Goal: Transaction & Acquisition: Obtain resource

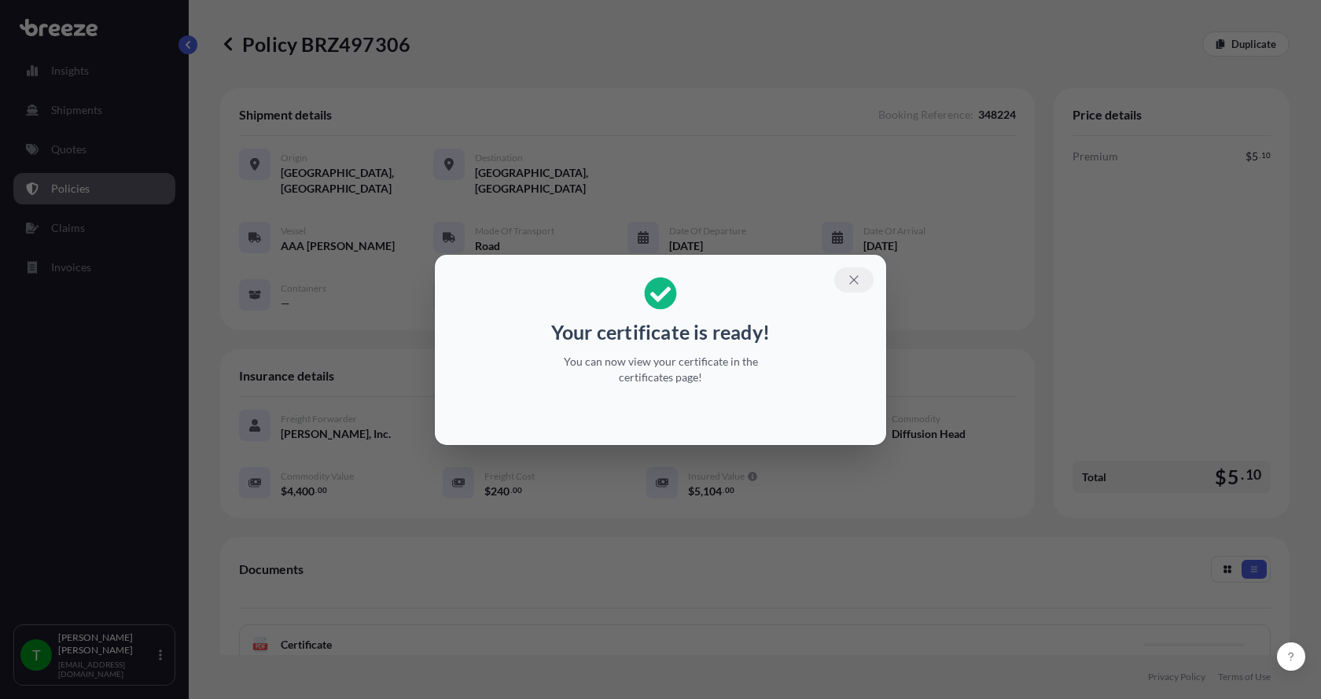
click at [849, 282] on icon "button" at bounding box center [854, 280] width 14 height 14
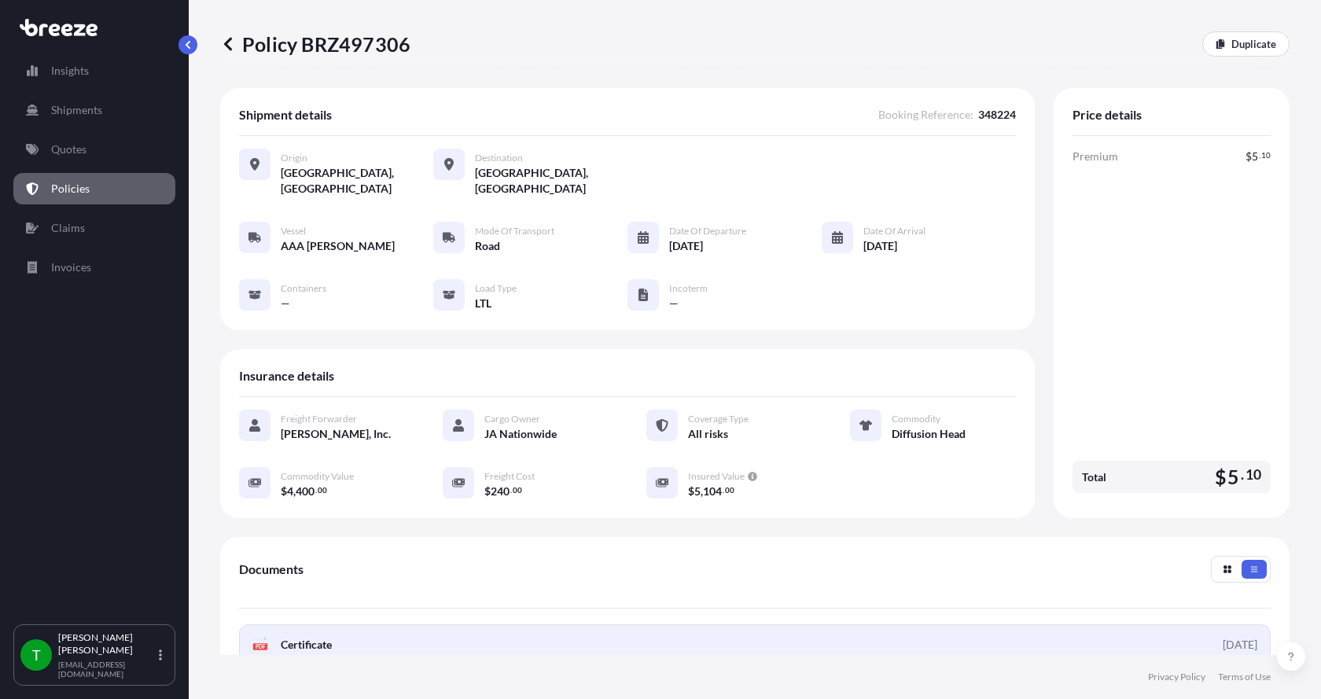
click at [270, 637] on div "PDF Certificate" at bounding box center [291, 645] width 79 height 16
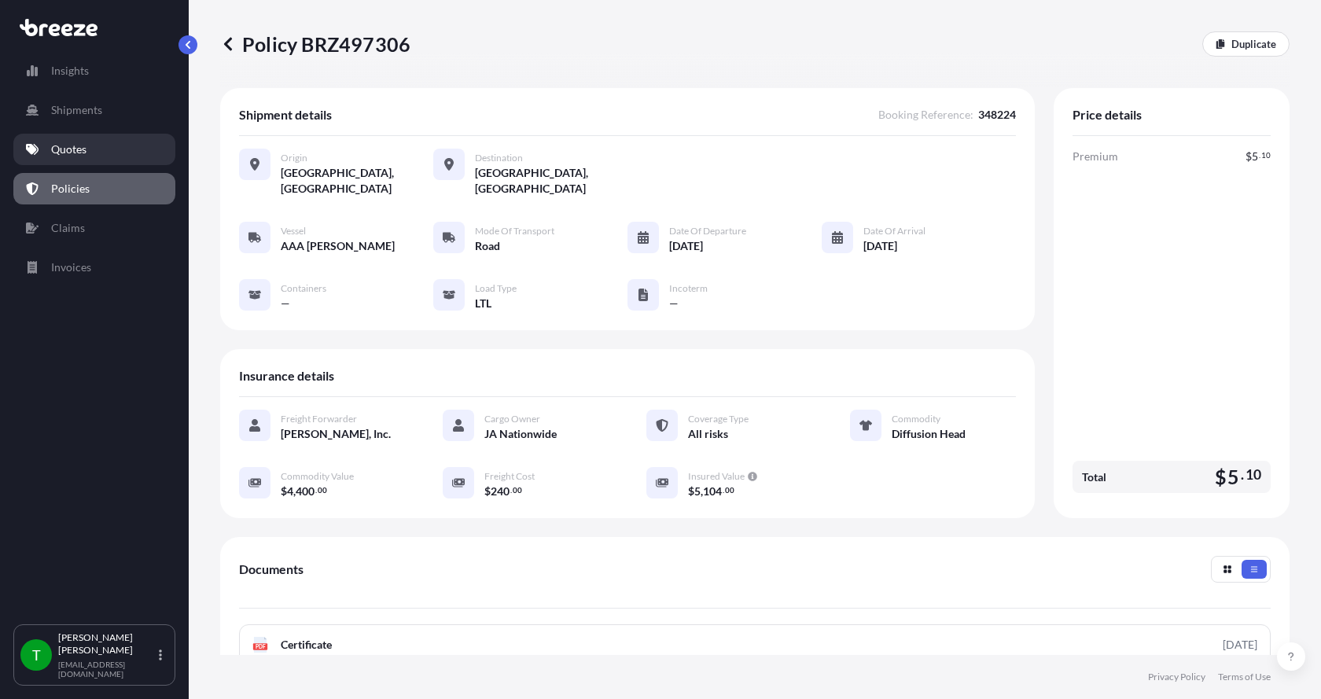
click at [69, 151] on p "Quotes" at bounding box center [68, 150] width 35 height 16
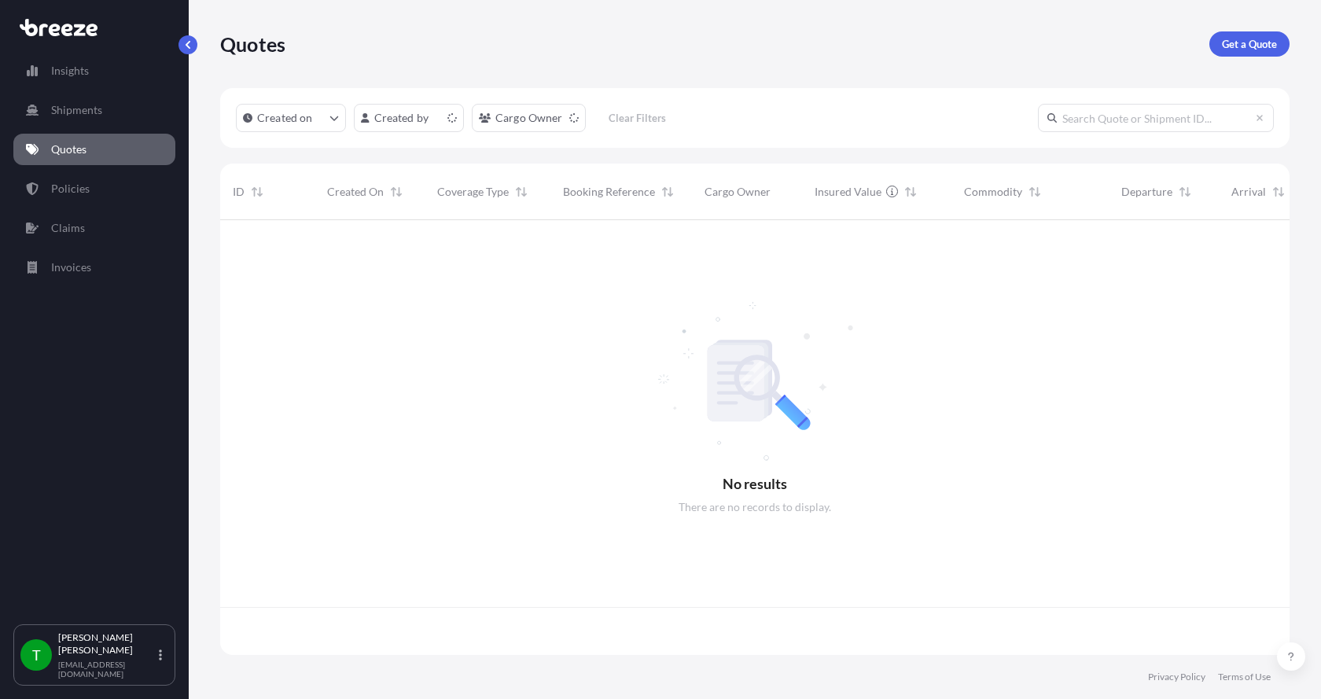
scroll to position [432, 1058]
click at [1242, 41] on p "Get a Quote" at bounding box center [1249, 44] width 55 height 16
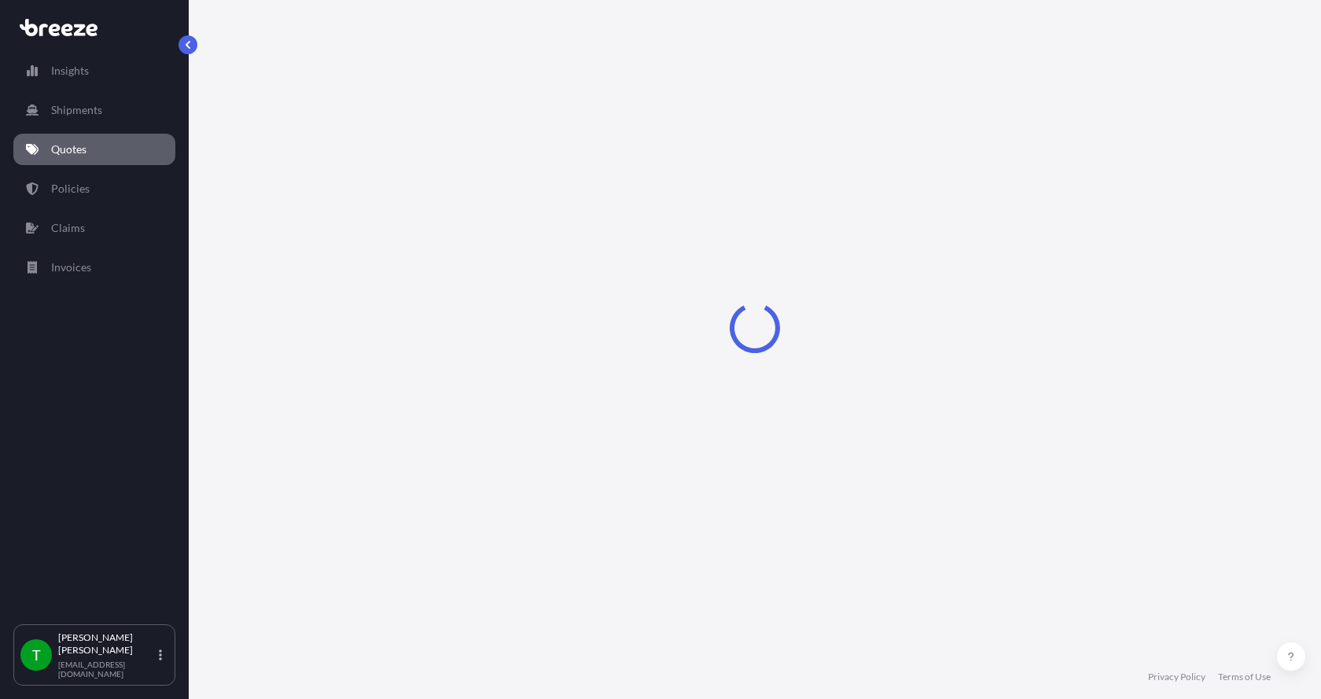
select select "Sea"
select select "1"
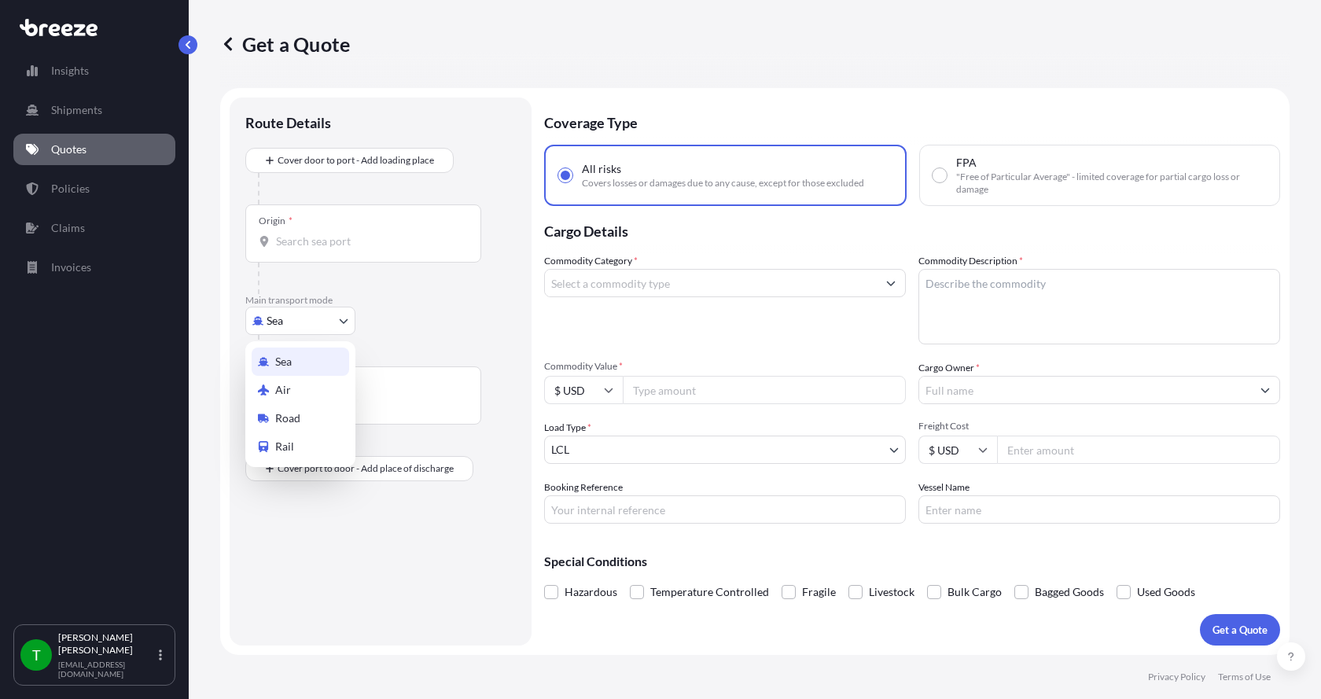
click at [321, 317] on body "Insights Shipments Quotes Policies Claims Invoices T [PERSON_NAME] [EMAIL_ADDRE…" at bounding box center [660, 349] width 1321 height 699
click at [295, 410] on span "Road" at bounding box center [287, 418] width 25 height 16
select select "Road"
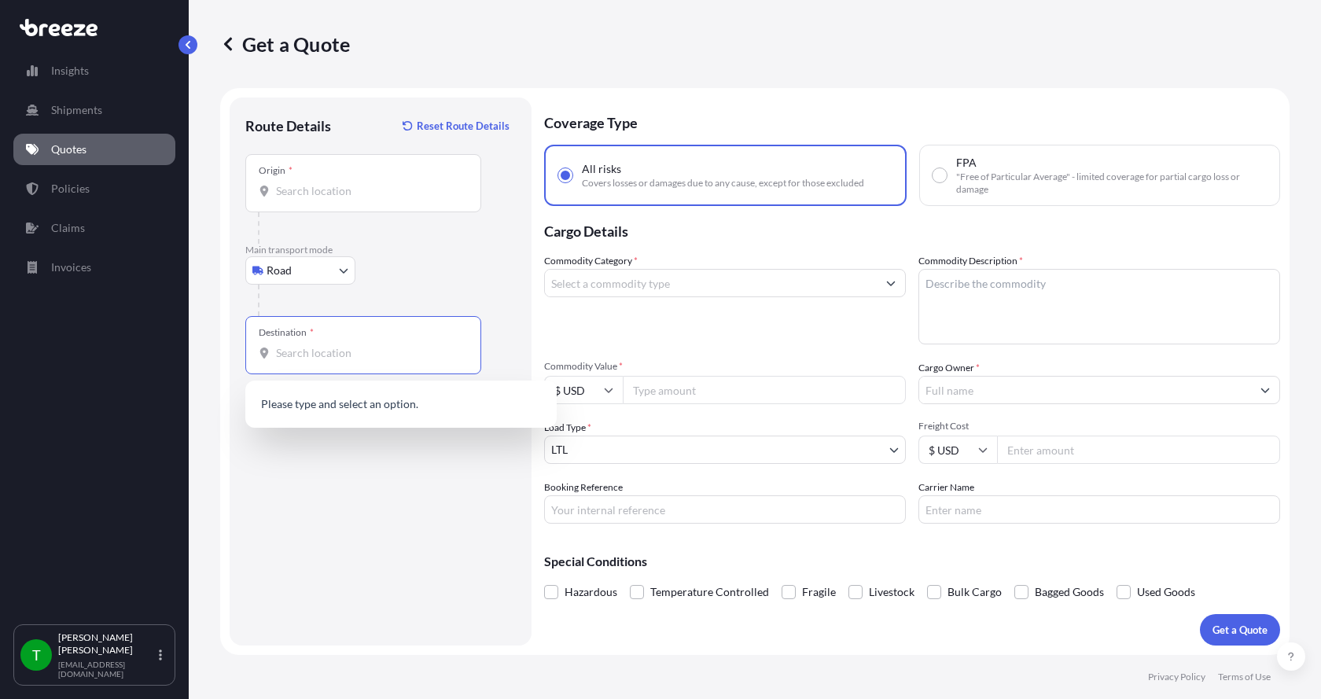
click at [348, 351] on input "Destination *" at bounding box center [369, 353] width 186 height 16
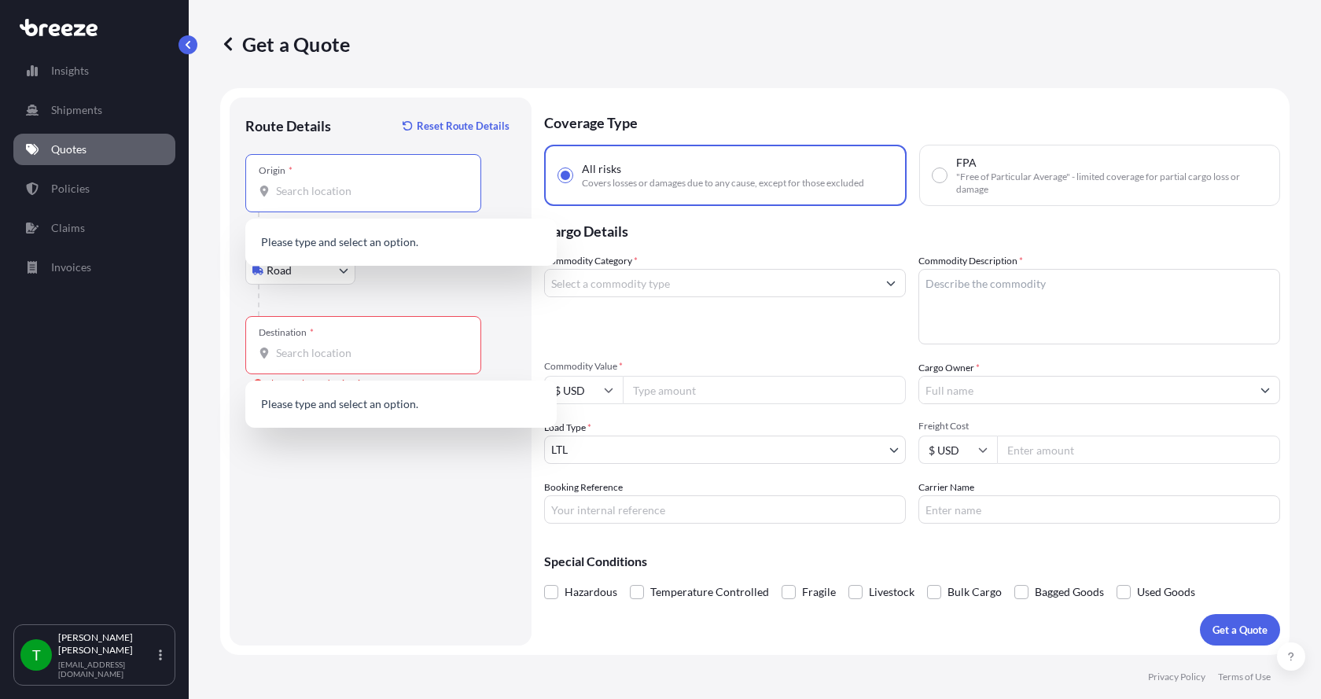
click at [336, 197] on input "Origin *" at bounding box center [369, 191] width 186 height 16
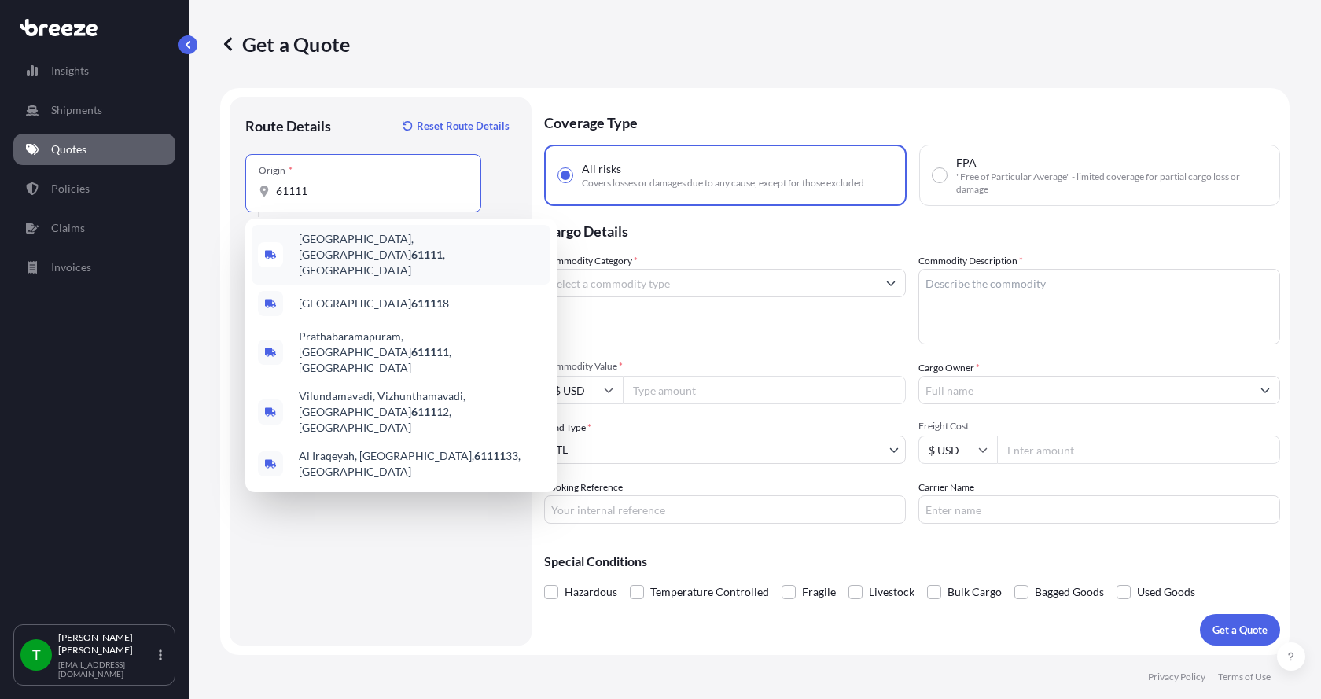
click at [327, 239] on span "[GEOGRAPHIC_DATA] , [GEOGRAPHIC_DATA]" at bounding box center [421, 254] width 245 height 47
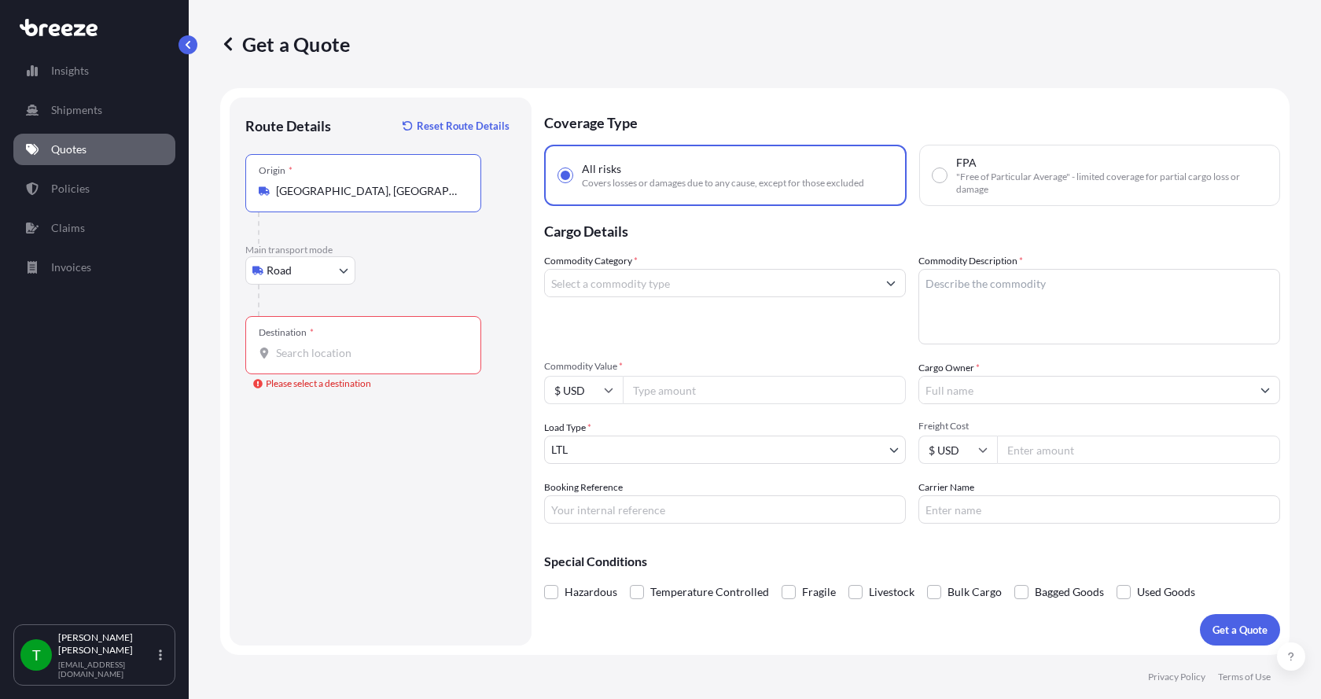
type input "[GEOGRAPHIC_DATA], [GEOGRAPHIC_DATA]"
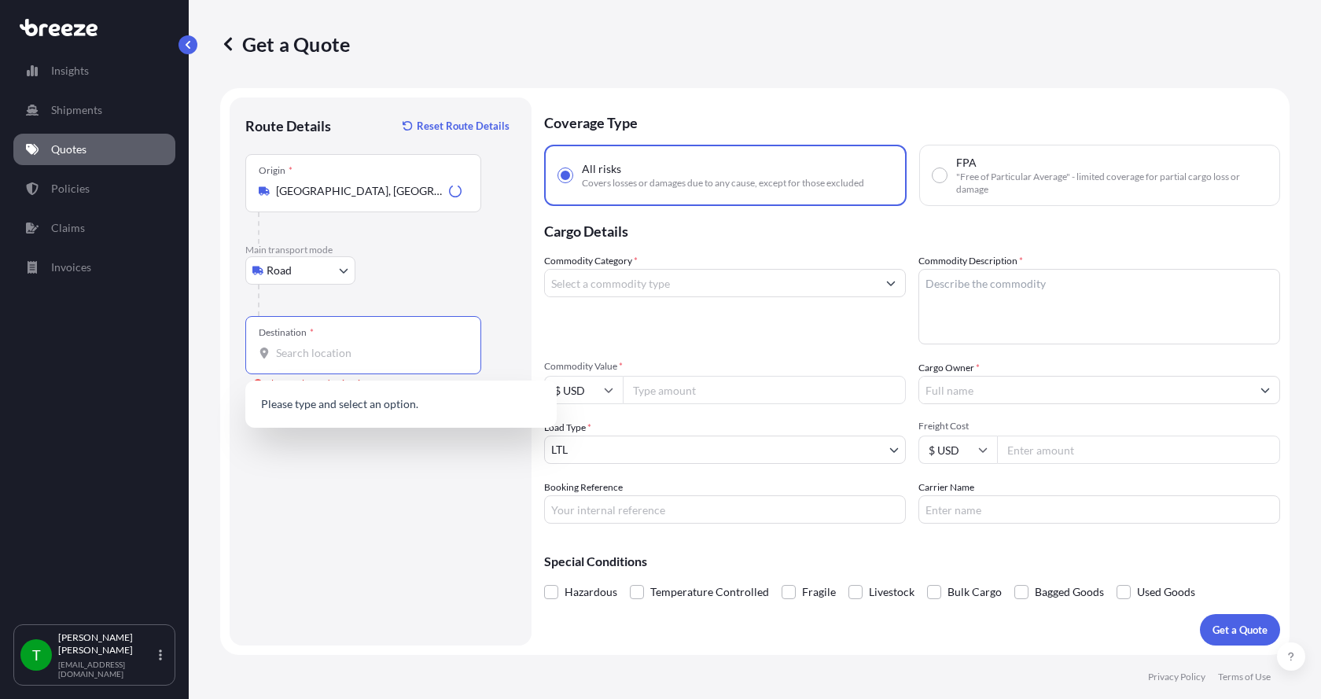
click at [320, 353] on input "Destination * Please select a destination" at bounding box center [369, 353] width 186 height 16
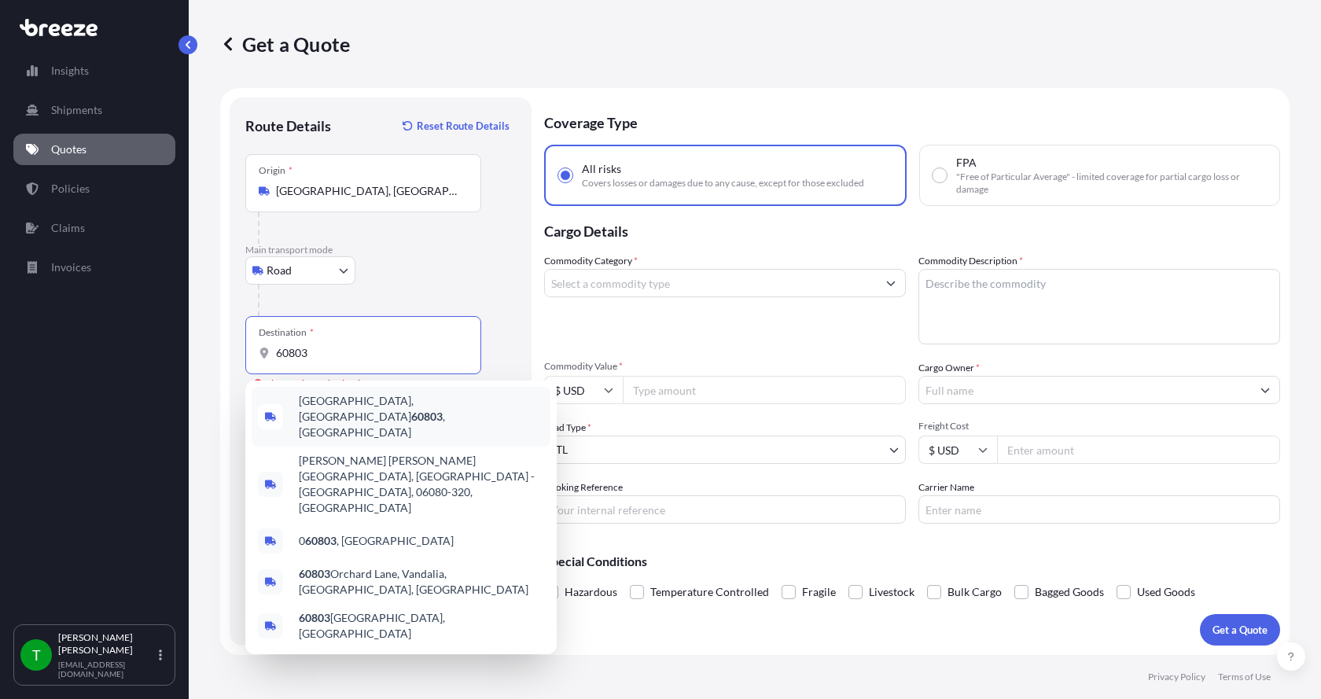
drag, startPoint x: 335, startPoint y: 347, endPoint x: 265, endPoint y: 351, distance: 70.1
click at [274, 346] on div "60803" at bounding box center [363, 353] width 209 height 16
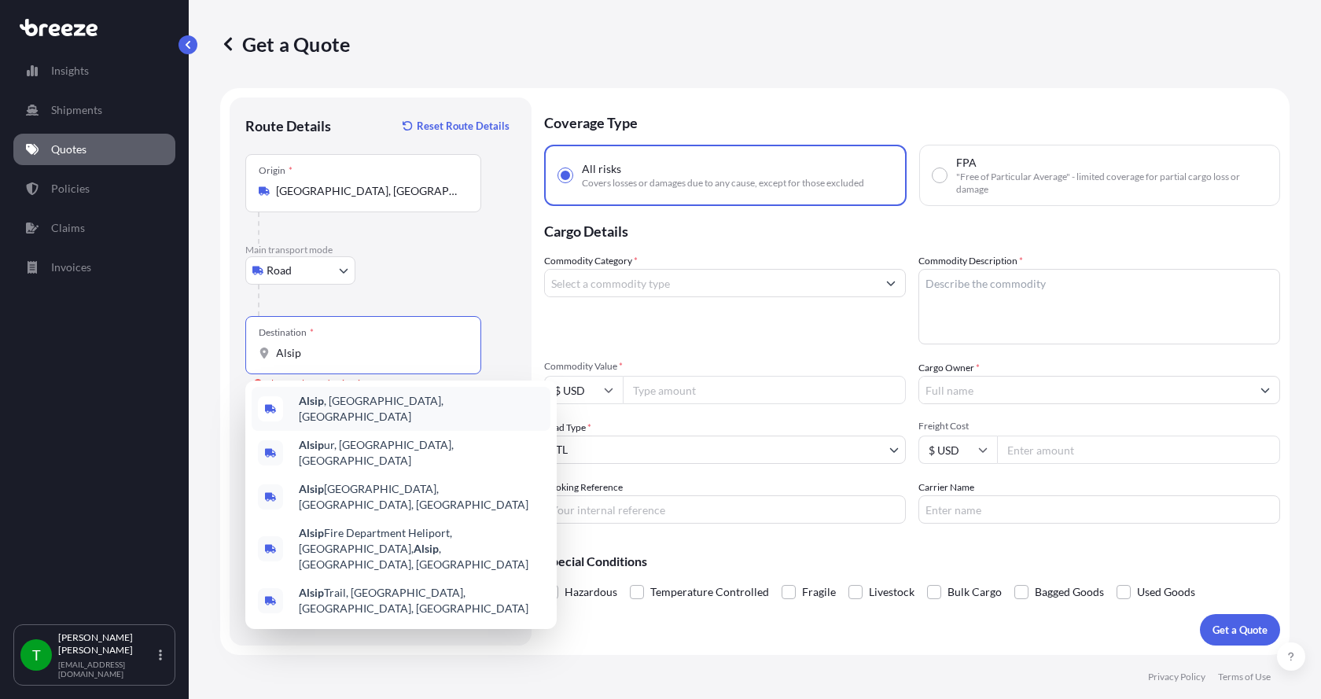
click at [307, 407] on b "Alsip" at bounding box center [311, 400] width 25 height 13
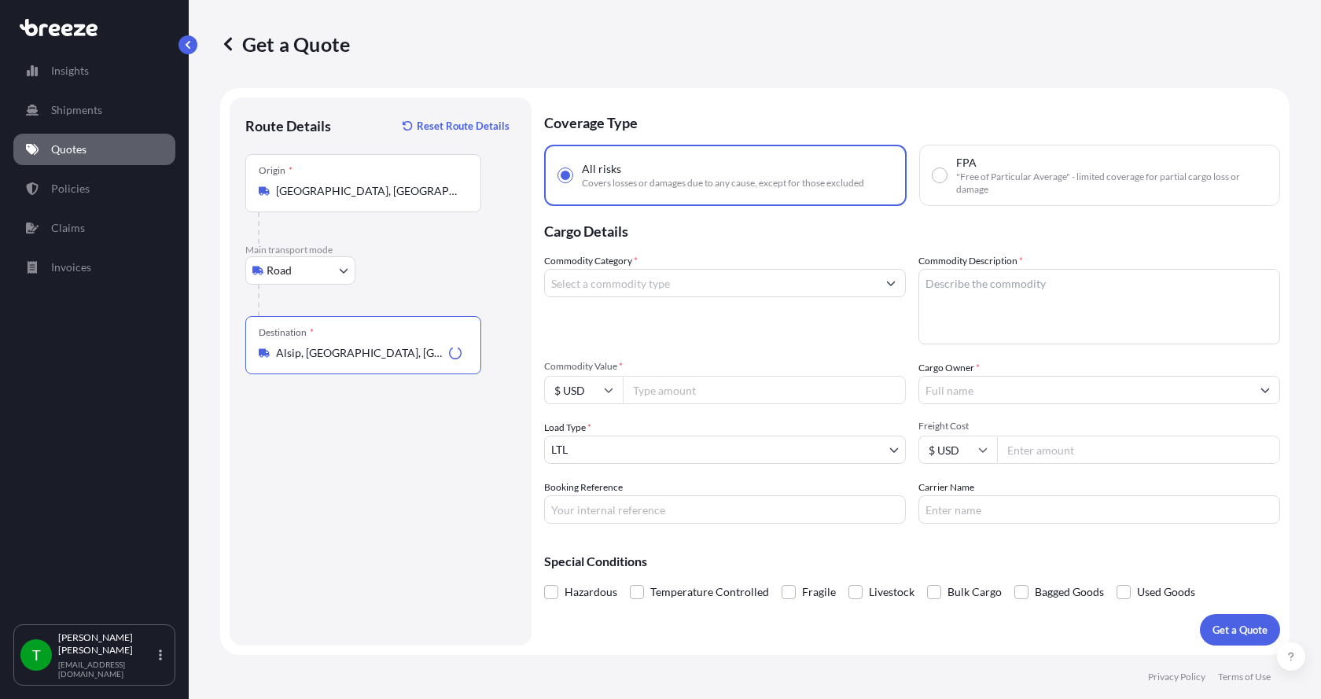
type input "Alsip, [GEOGRAPHIC_DATA], [GEOGRAPHIC_DATA]"
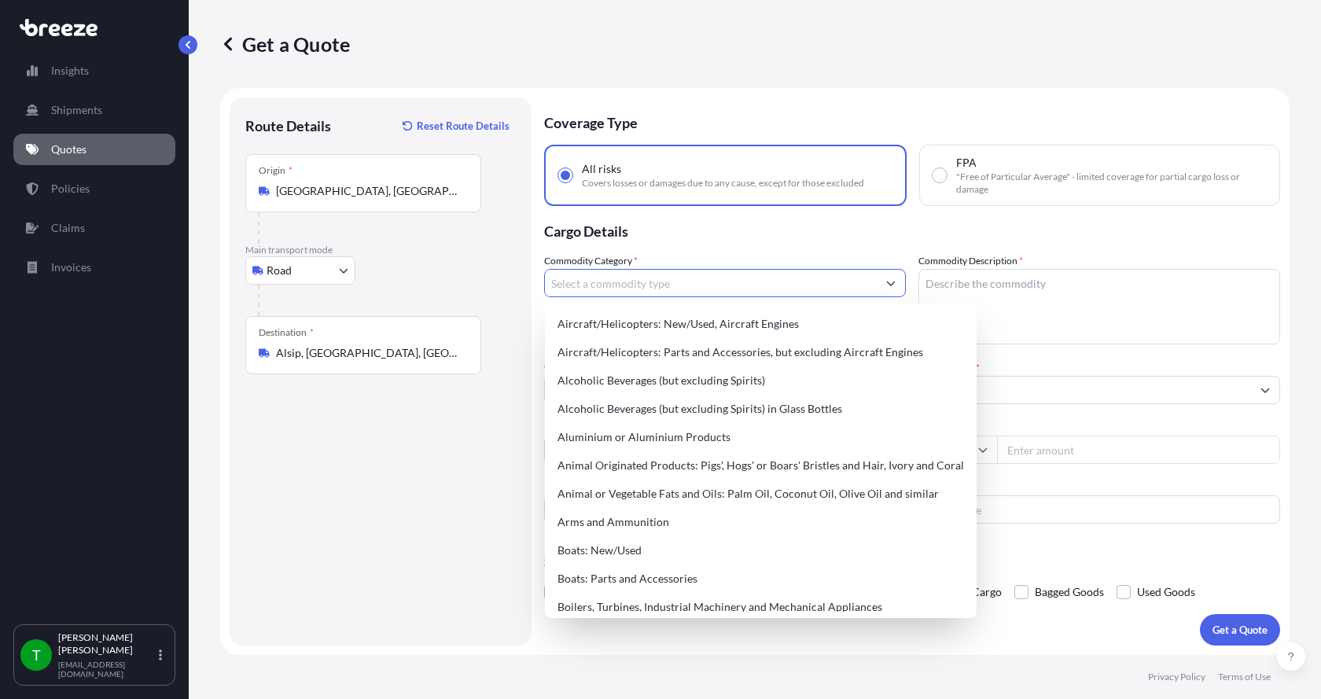
click at [576, 275] on input "Commodity Category *" at bounding box center [711, 283] width 332 height 28
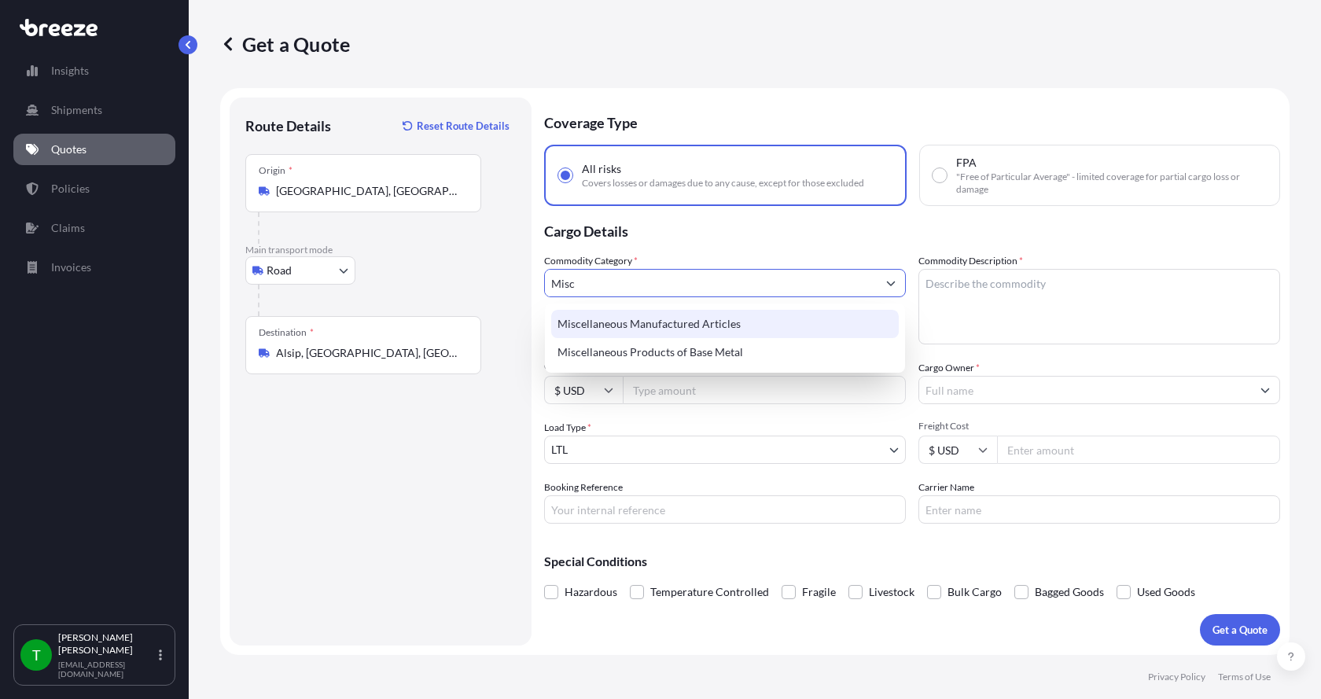
click at [604, 325] on div "Miscellaneous Manufactured Articles" at bounding box center [725, 324] width 348 height 28
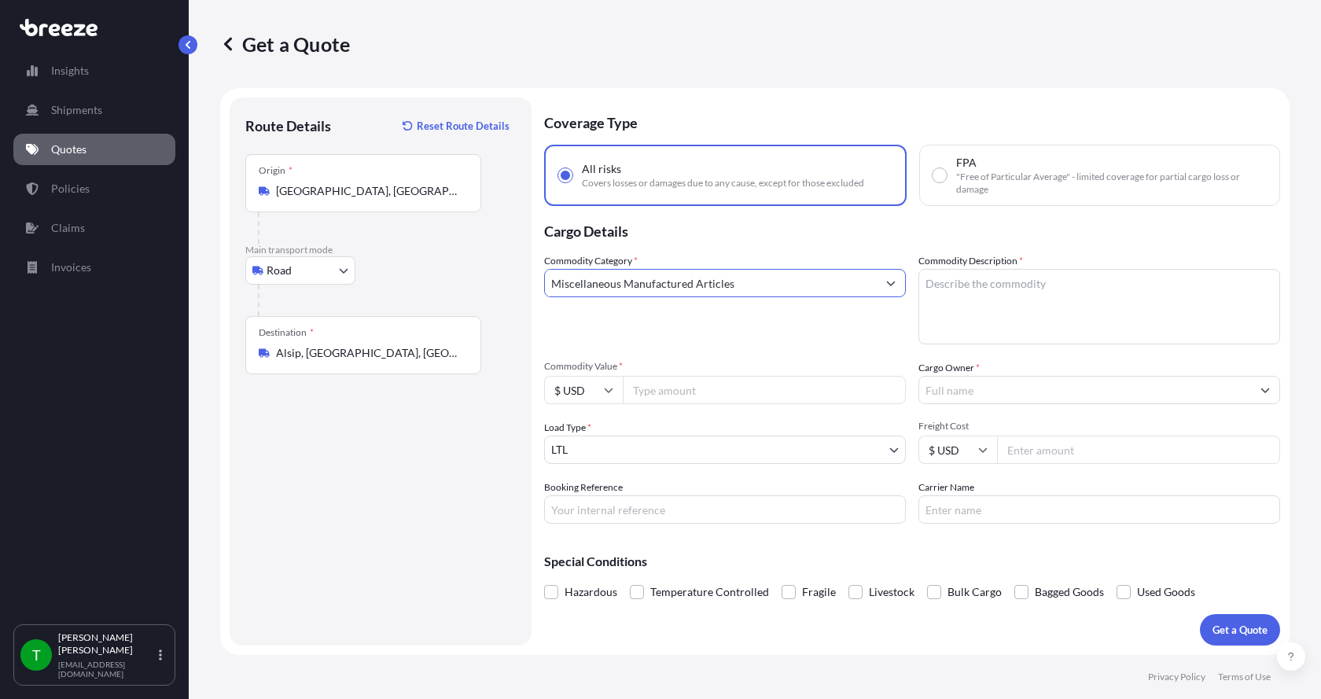
type input "Miscellaneous Manufactured Articles"
click at [952, 285] on textarea "Commodity Description *" at bounding box center [1099, 306] width 362 height 75
type textarea "WHeels"
click at [723, 397] on input "Commodity Value *" at bounding box center [764, 390] width 283 height 28
click at [660, 389] on input "Commodity Value *" at bounding box center [764, 390] width 283 height 28
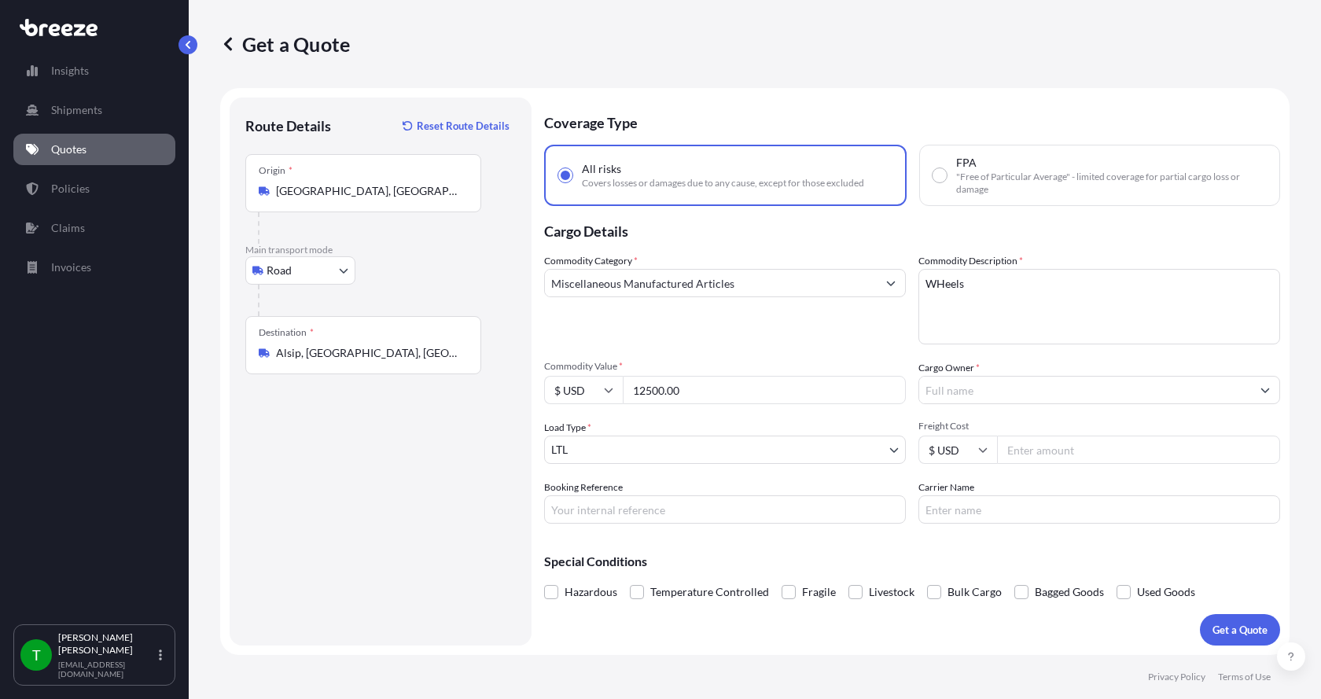
type input "12500.00"
click at [951, 390] on input "Cargo Owner *" at bounding box center [1085, 390] width 332 height 28
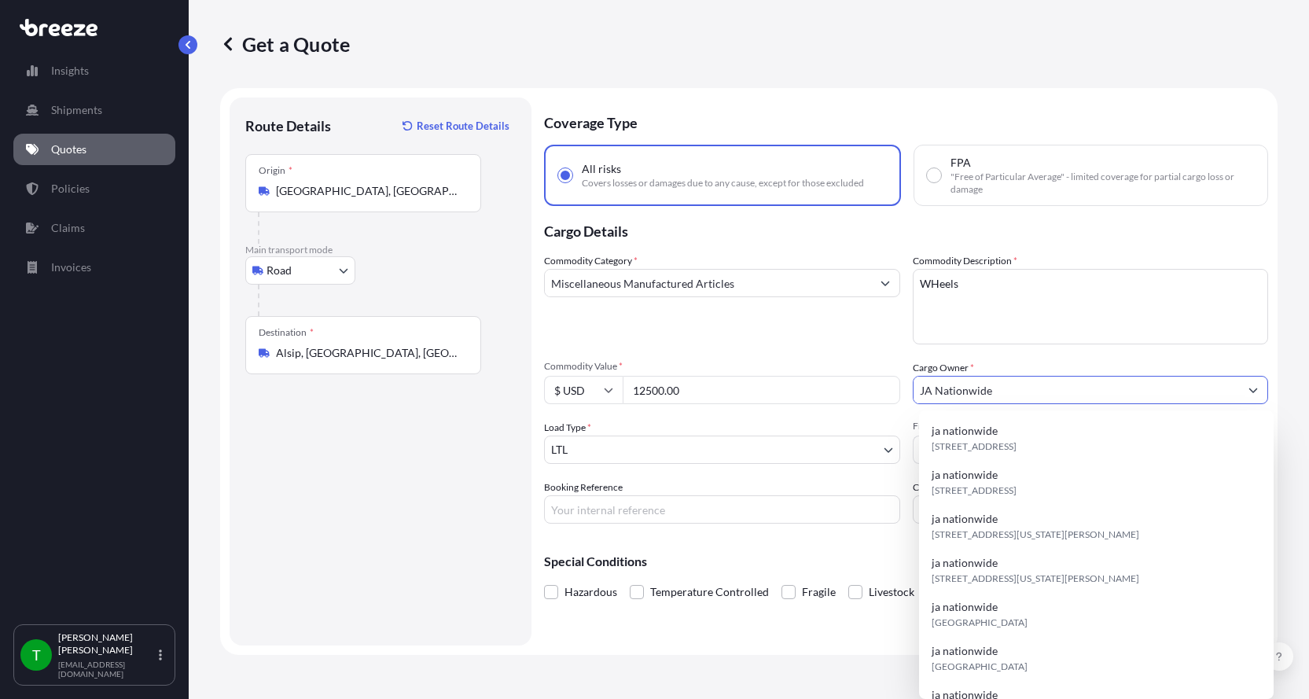
type input "JA Nationwide"
click at [664, 511] on input "Booking Reference" at bounding box center [722, 509] width 356 height 28
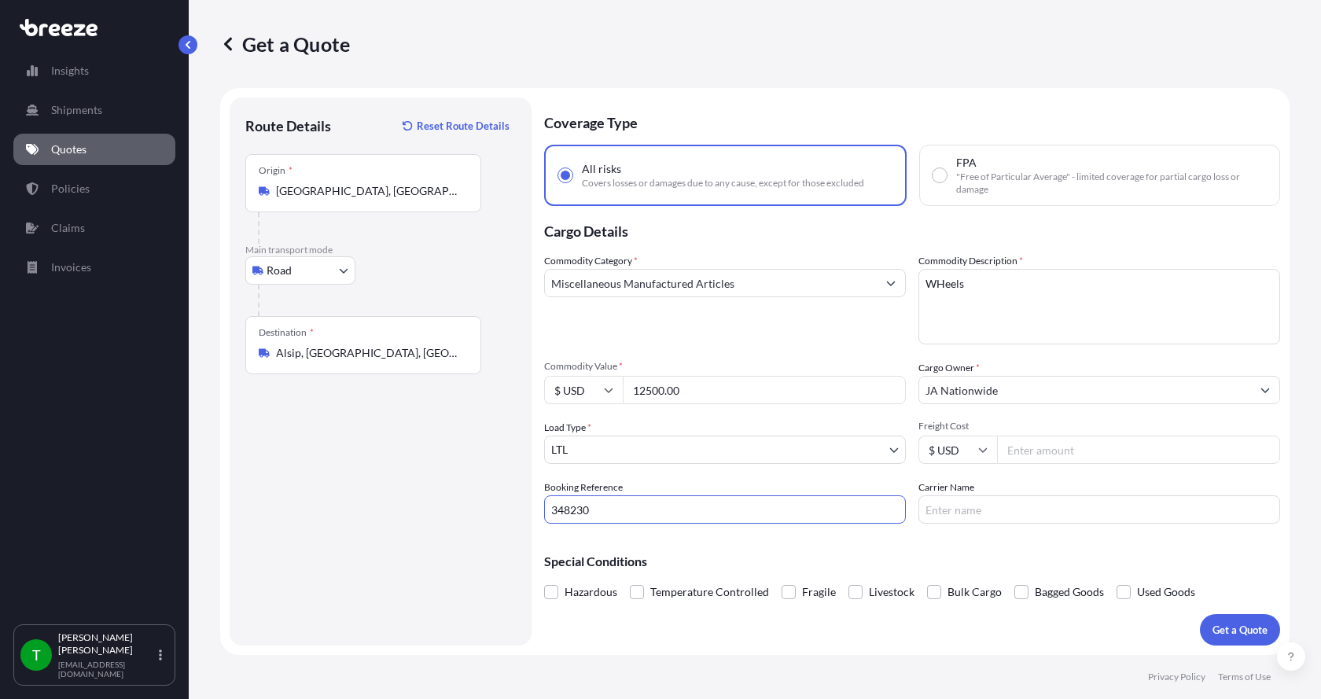
type input "348230"
click at [1036, 454] on input "Freight Cost" at bounding box center [1138, 450] width 283 height 28
type input "130.00"
click at [988, 513] on input "Carrier Name" at bounding box center [1099, 509] width 362 height 28
type input "Double D"
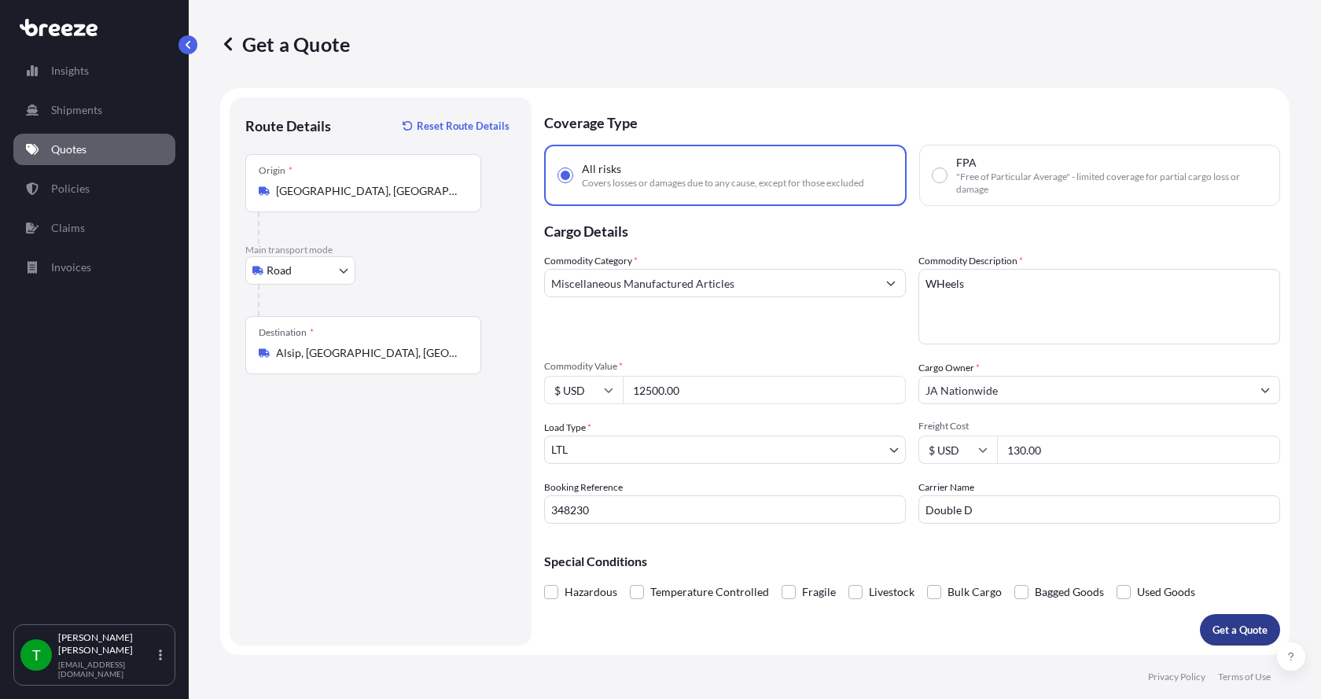
click at [1237, 622] on p "Get a Quote" at bounding box center [1240, 630] width 55 height 16
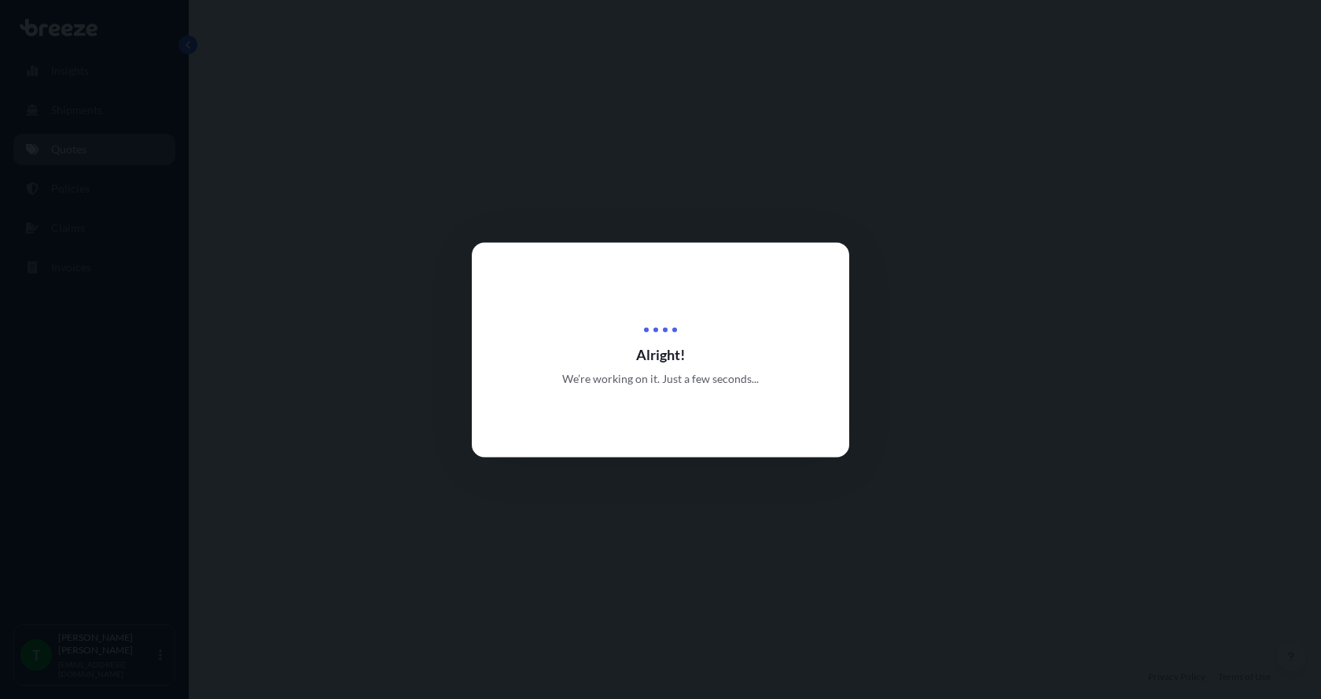
select select "Road"
select select "1"
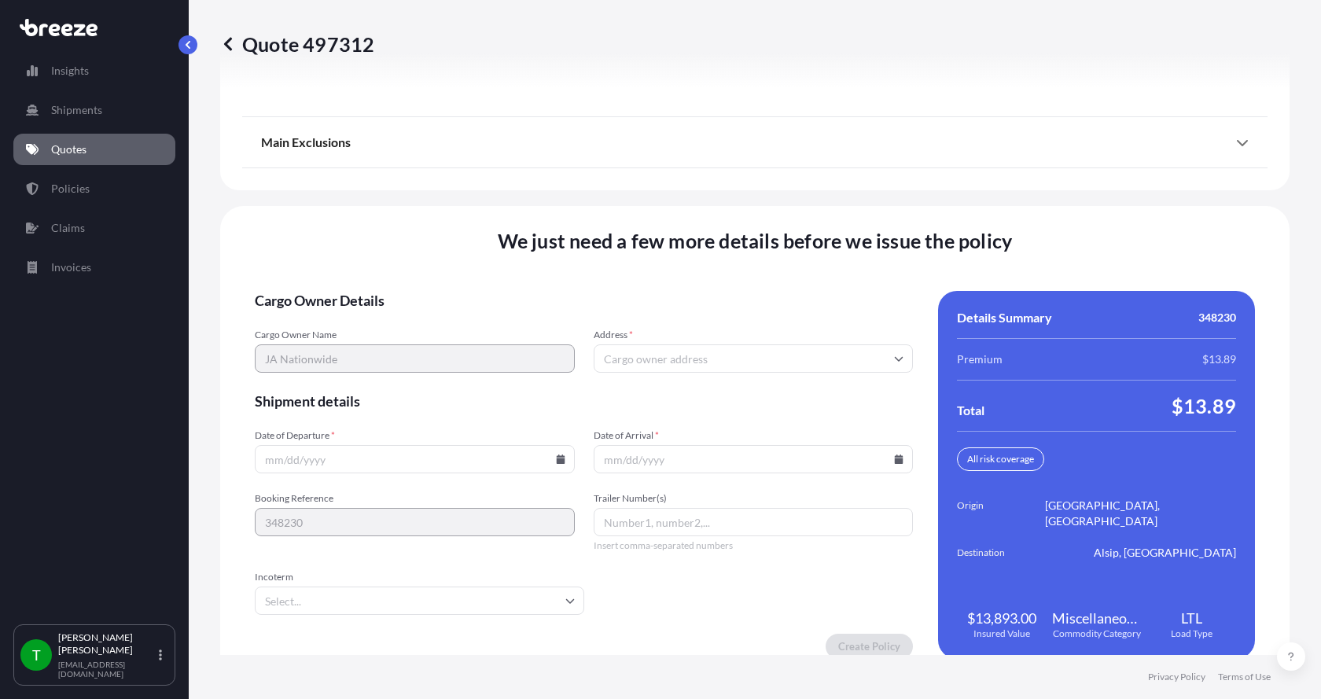
scroll to position [2069, 0]
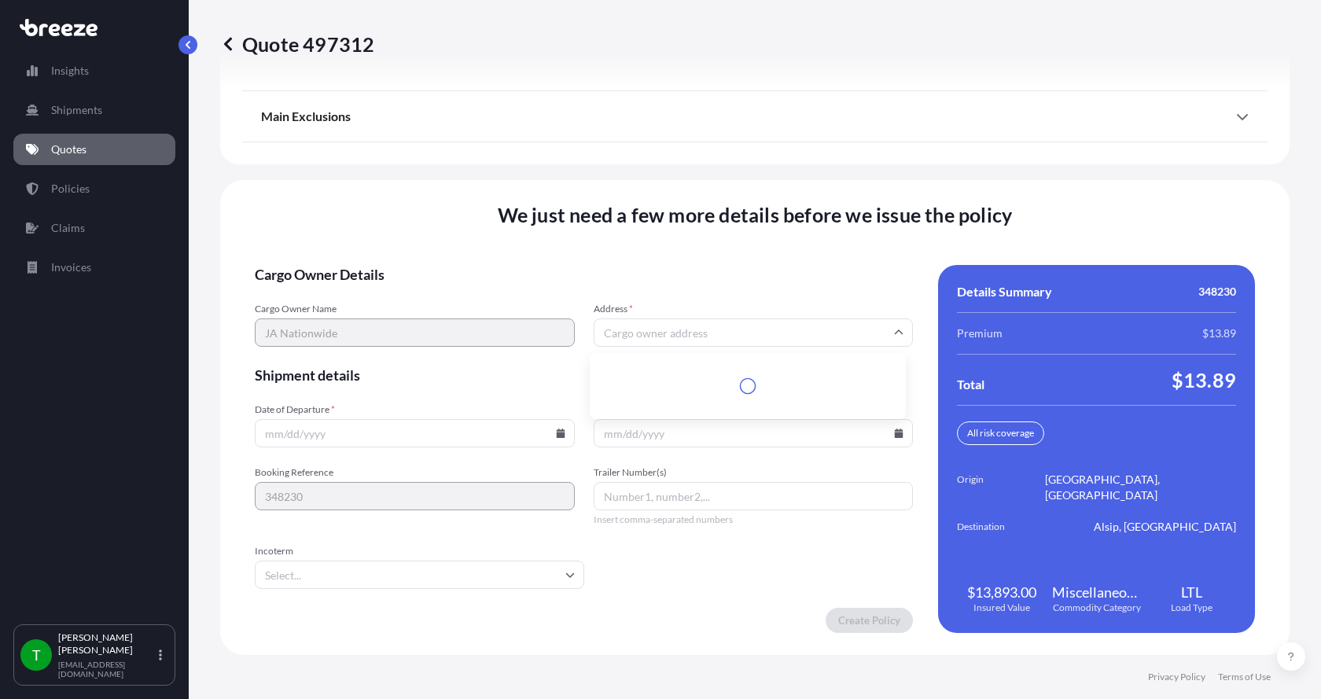
click at [656, 333] on input "Address *" at bounding box center [754, 332] width 320 height 28
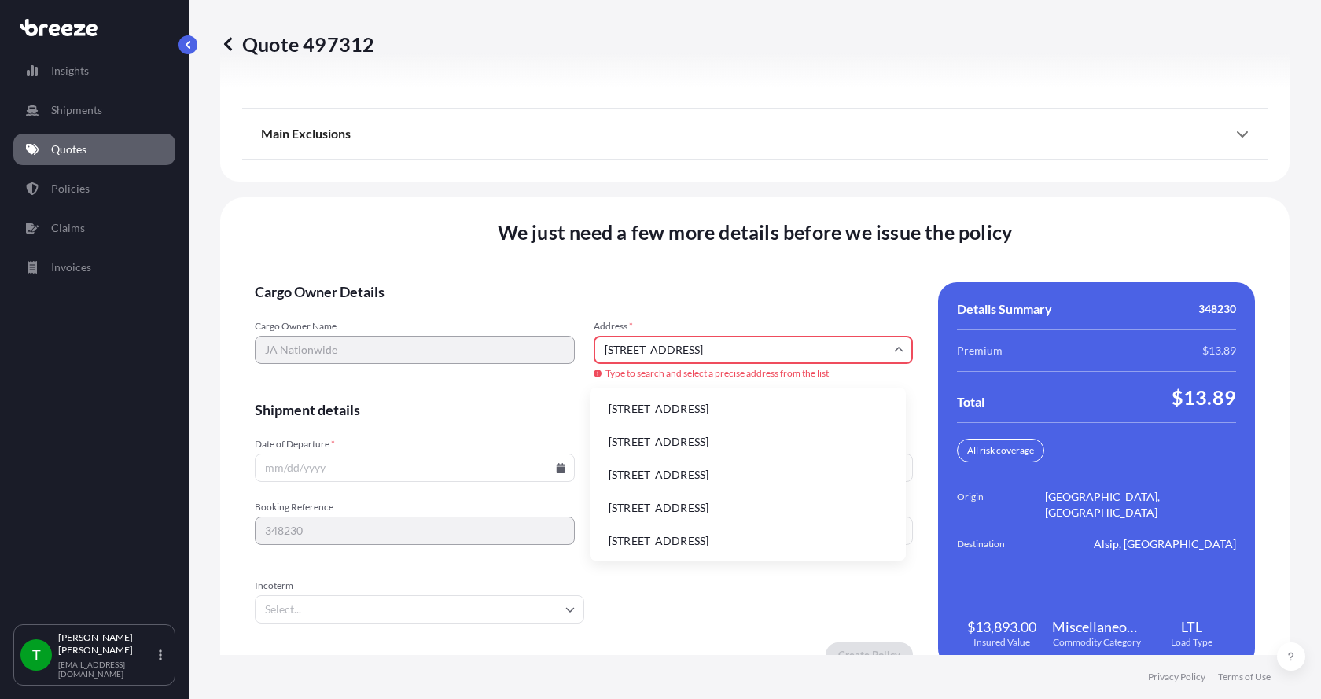
click at [651, 410] on li "[STREET_ADDRESS]" at bounding box center [748, 409] width 304 height 30
type input "[STREET_ADDRESS]"
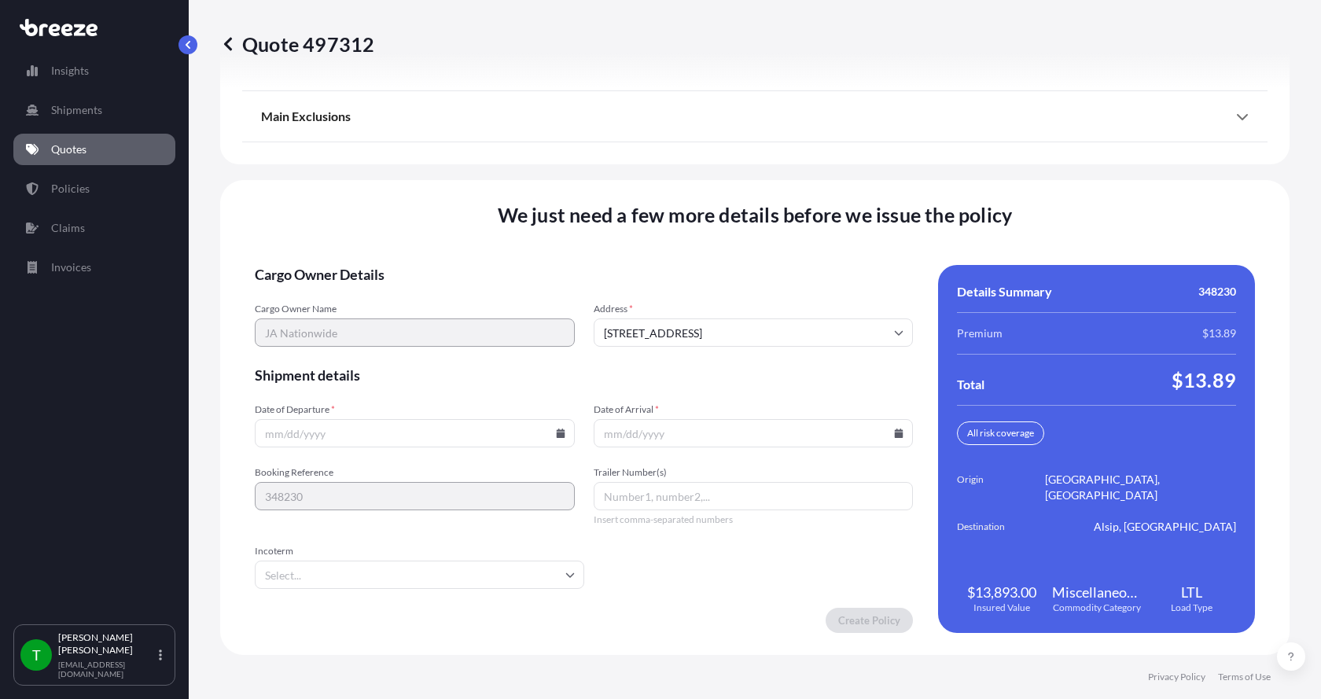
click at [558, 436] on icon at bounding box center [560, 433] width 9 height 9
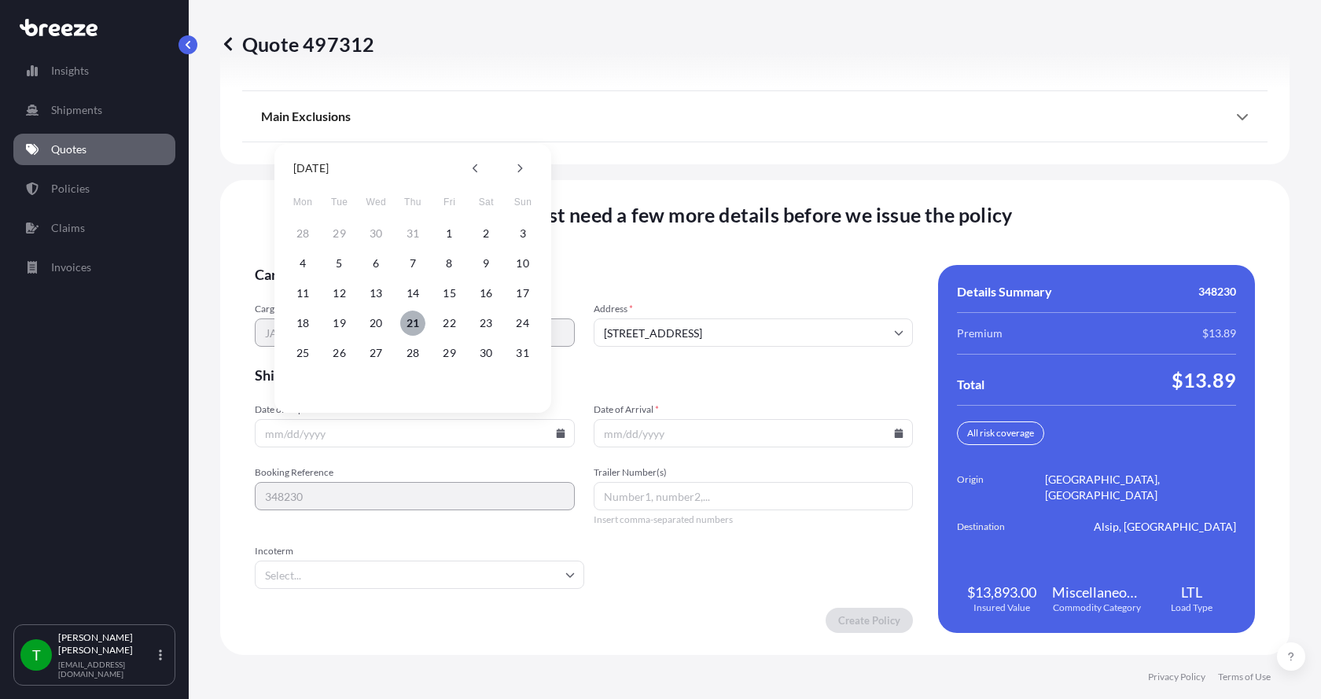
click at [412, 324] on button "21" at bounding box center [412, 323] width 25 height 25
type input "[DATE]"
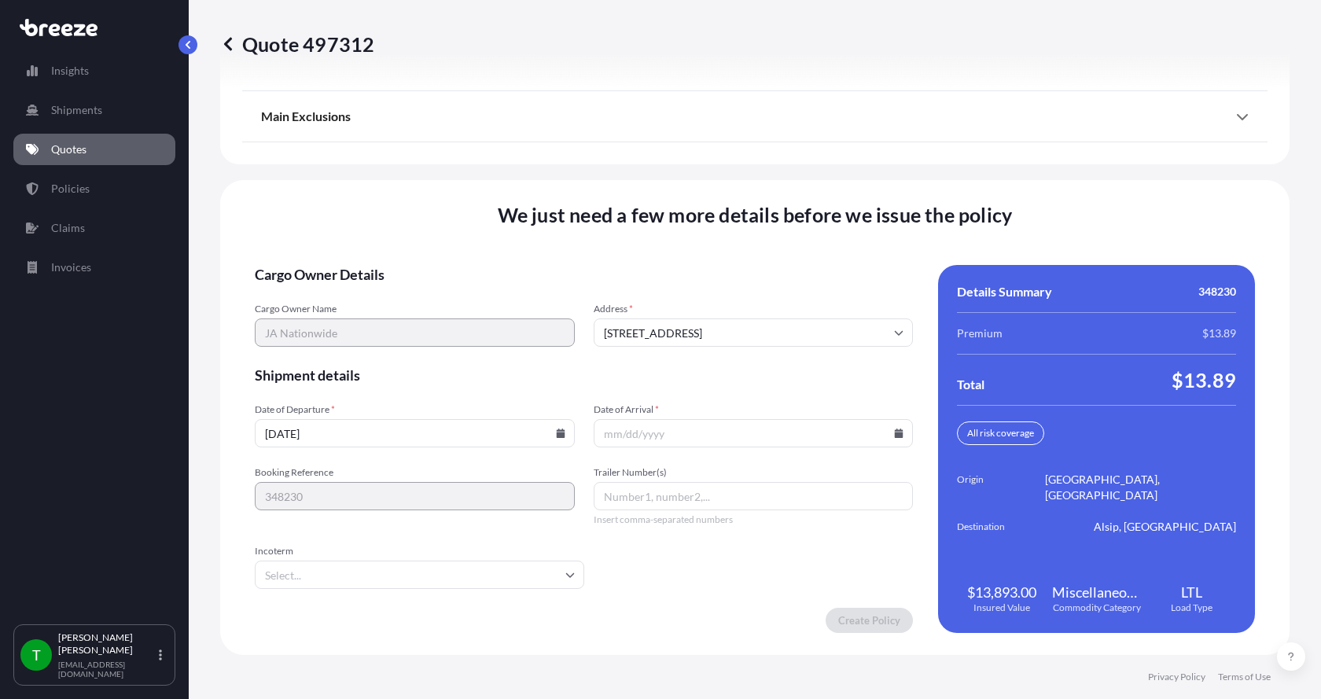
click at [895, 433] on icon at bounding box center [899, 433] width 9 height 9
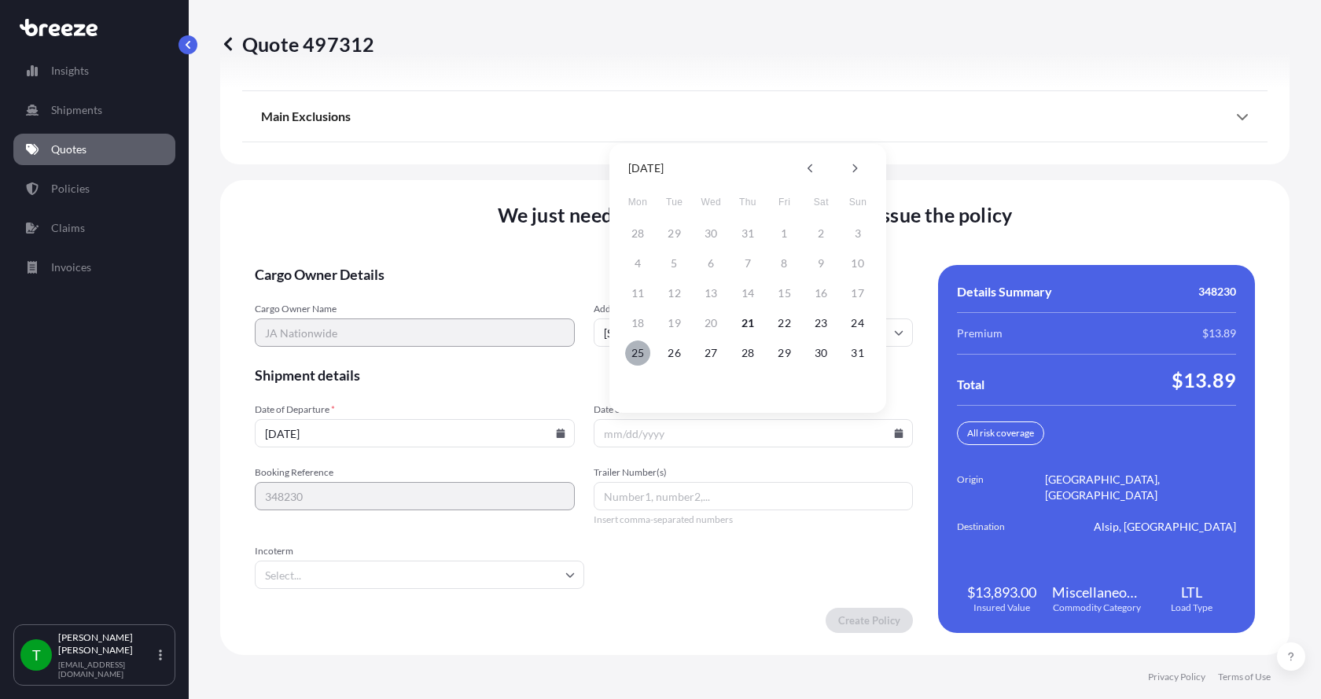
click at [637, 351] on button "25" at bounding box center [637, 352] width 25 height 25
type input "[DATE]"
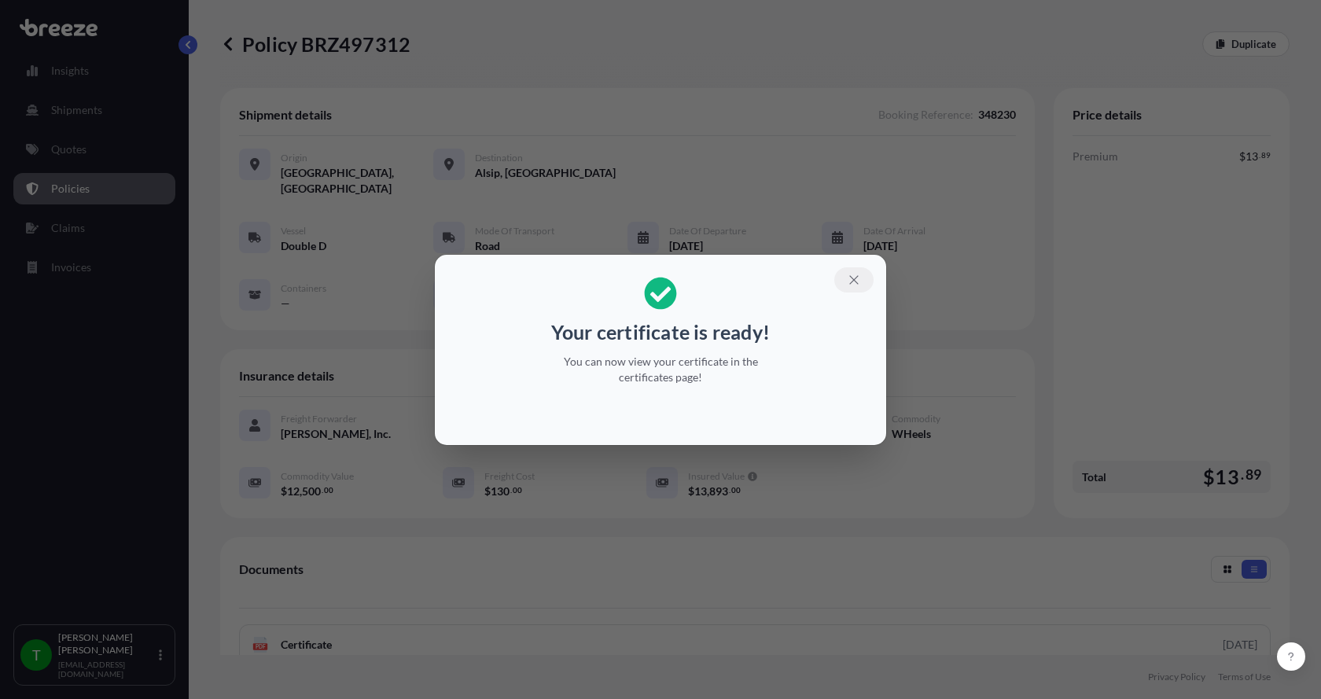
click at [858, 274] on icon "button" at bounding box center [854, 280] width 14 height 14
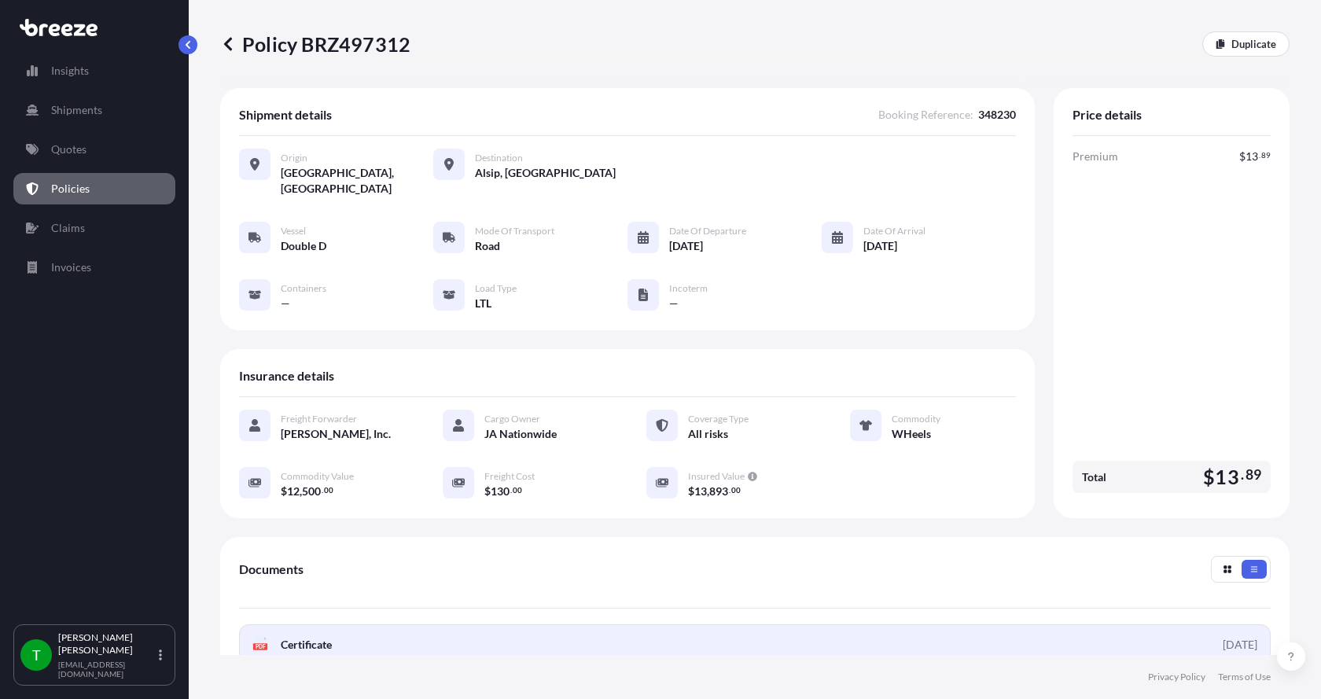
click at [271, 637] on div "PDF Certificate" at bounding box center [291, 645] width 79 height 16
